Goal: Check status: Check status

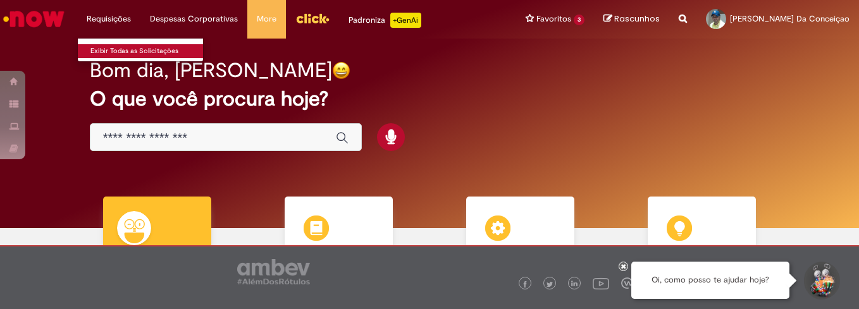
click at [120, 46] on link "Exibir Todas as Solicitações" at bounding box center [147, 51] width 139 height 14
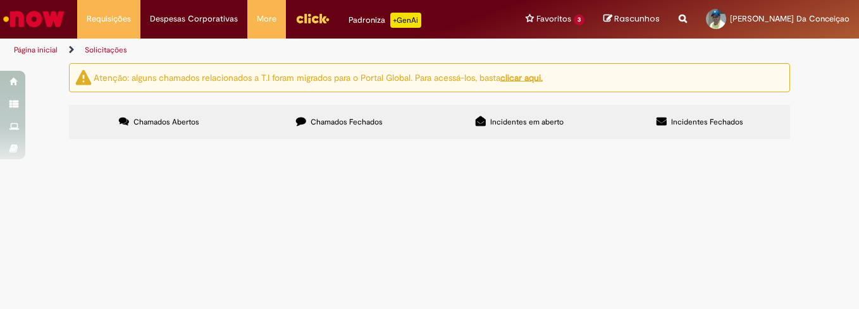
click at [520, 76] on u "clicar aqui." at bounding box center [521, 76] width 42 height 11
click at [0, 0] on button at bounding box center [0, 0] width 0 height 0
click at [0, 0] on input "Pesquisar" at bounding box center [0, 0] width 0 height 0
type input "**********"
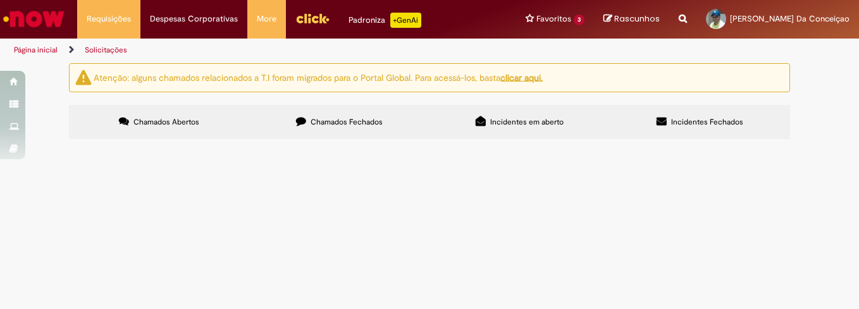
click at [0, 0] on button "Pesquisar" at bounding box center [0, 0] width 0 height 0
click at [0, 0] on icon at bounding box center [0, 0] width 0 height 0
click at [489, 121] on label "Incidentes em aberto" at bounding box center [519, 122] width 180 height 34
click at [0, 0] on button at bounding box center [0, 0] width 0 height 0
click at [669, 120] on label "Incidentes Fechados" at bounding box center [700, 122] width 180 height 34
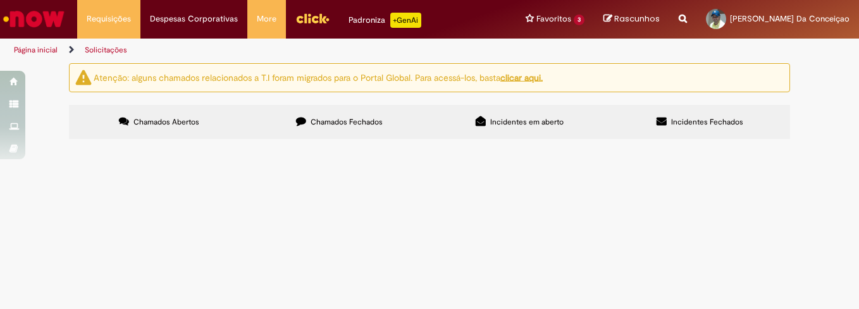
click at [92, 51] on link "Solicitações" at bounding box center [106, 50] width 42 height 10
